Goal: Navigation & Orientation: Find specific page/section

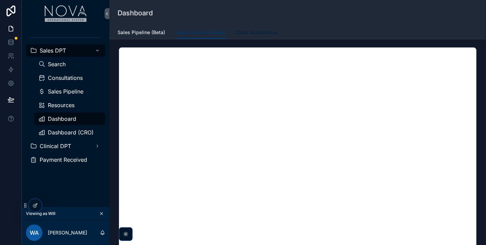
click at [255, 33] on span "Case Acceptance" at bounding box center [256, 32] width 40 height 7
click at [64, 189] on div "Sales DPT Search Consultations Sales Pipeline Resources Dashboard Dashboard (CR…" at bounding box center [65, 117] width 87 height 180
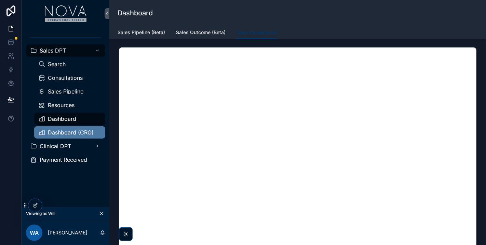
click at [59, 135] on span "Dashboard (CRO)" at bounding box center [71, 132] width 46 height 5
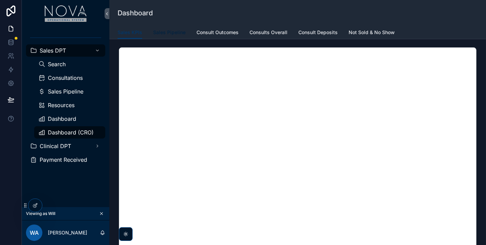
click at [168, 36] on link "Sales Pipeline" at bounding box center [169, 33] width 32 height 14
click at [215, 35] on span "Consult Outcomes" at bounding box center [217, 32] width 42 height 7
click at [264, 39] on link "Consults Overall" at bounding box center [268, 33] width 38 height 14
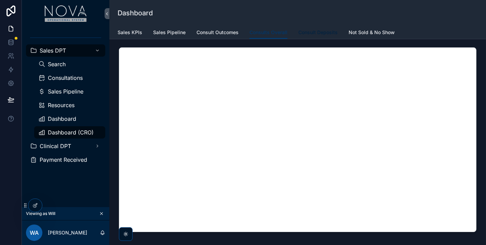
click at [311, 33] on span "Consult Deposits" at bounding box center [317, 32] width 39 height 7
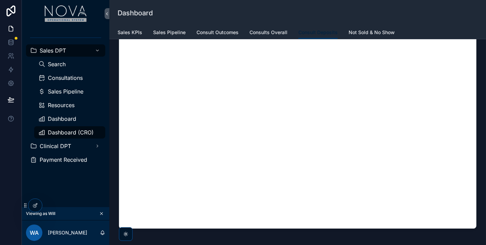
scroll to position [105, 0]
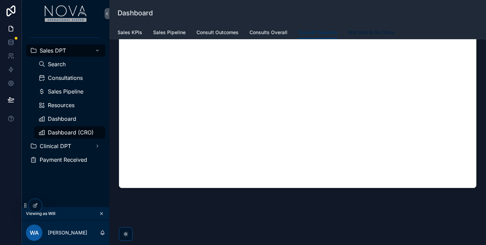
click at [371, 31] on span "Not Sold & No Show" at bounding box center [372, 32] width 46 height 7
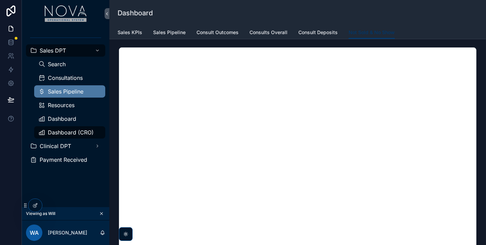
click at [74, 93] on span "Sales Pipeline" at bounding box center [66, 91] width 36 height 5
